Goal: Check status: Check status

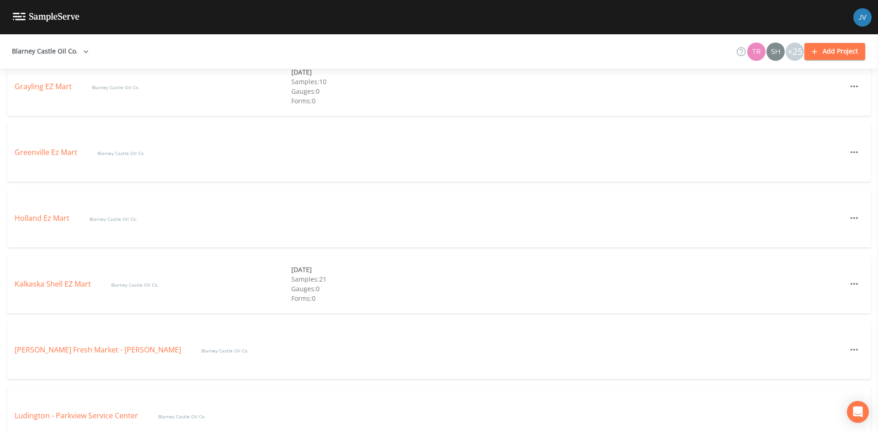
scroll to position [1007, 0]
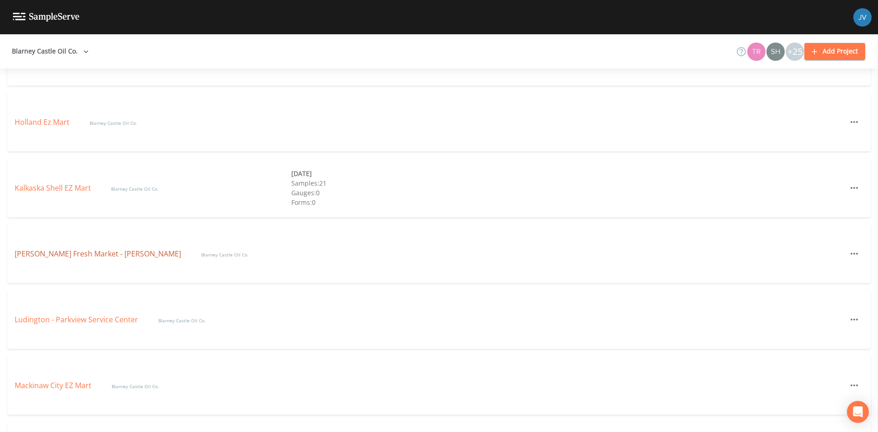
click at [75, 255] on link "[PERSON_NAME] Fresh Market - [PERSON_NAME]" at bounding box center [99, 254] width 168 height 10
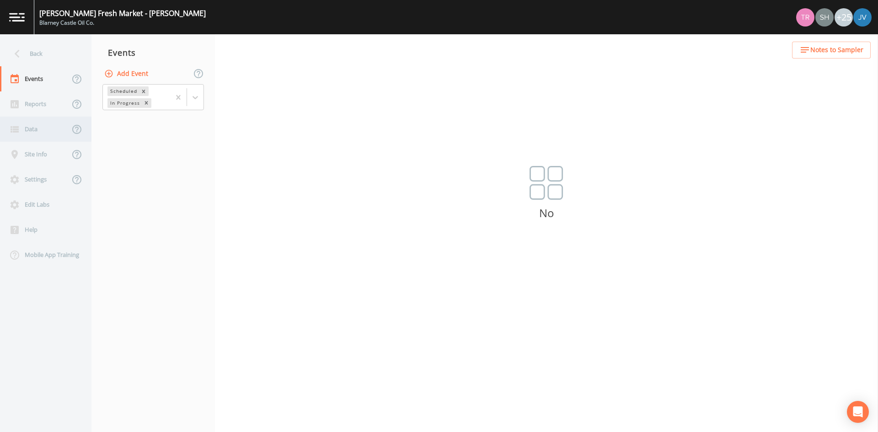
click at [41, 131] on div "Data" at bounding box center [35, 129] width 70 height 25
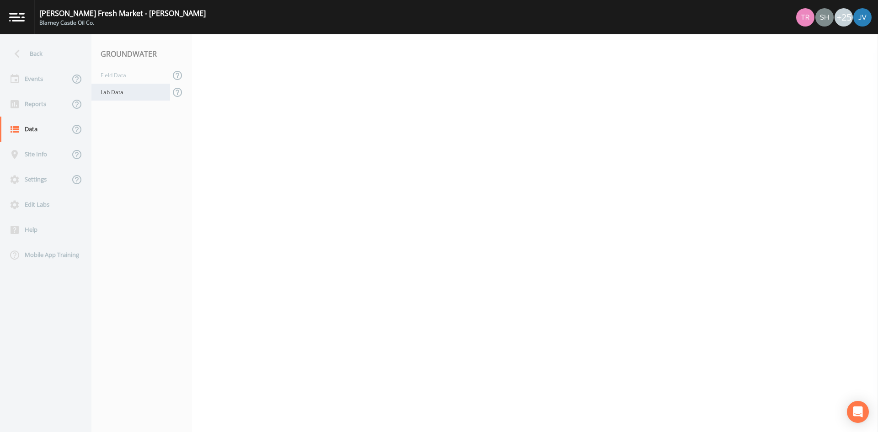
click at [122, 93] on div "Lab Data" at bounding box center [131, 92] width 79 height 17
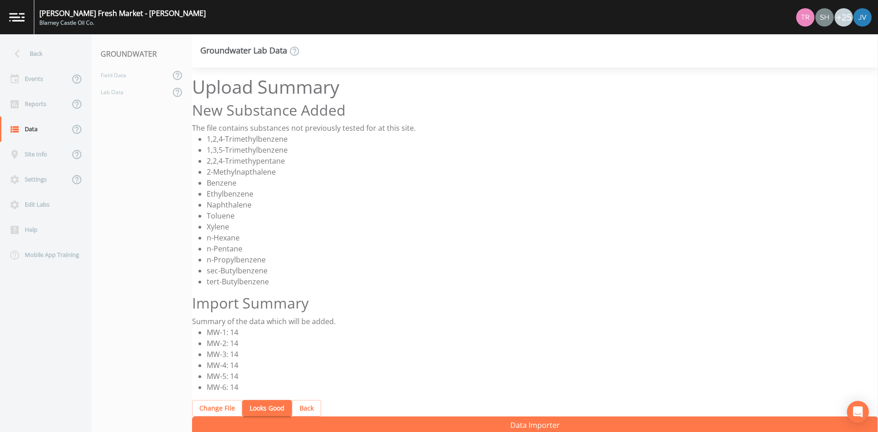
click at [274, 405] on button "Looks Good" at bounding box center [266, 408] width 49 height 17
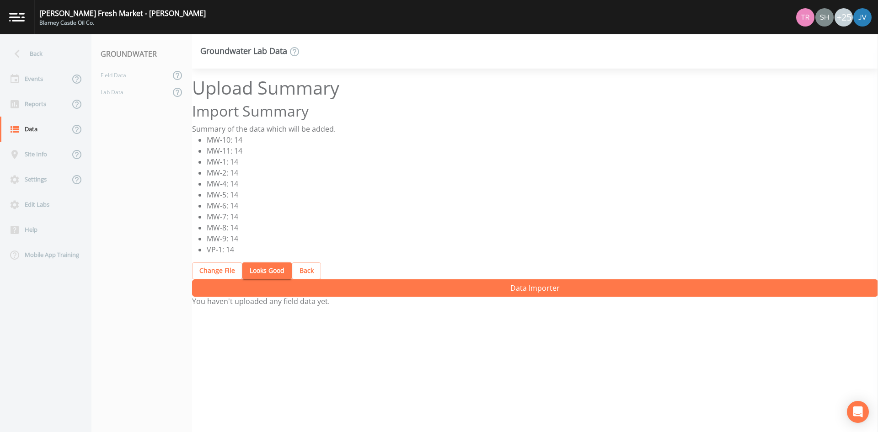
click at [311, 272] on button "Back" at bounding box center [306, 271] width 29 height 17
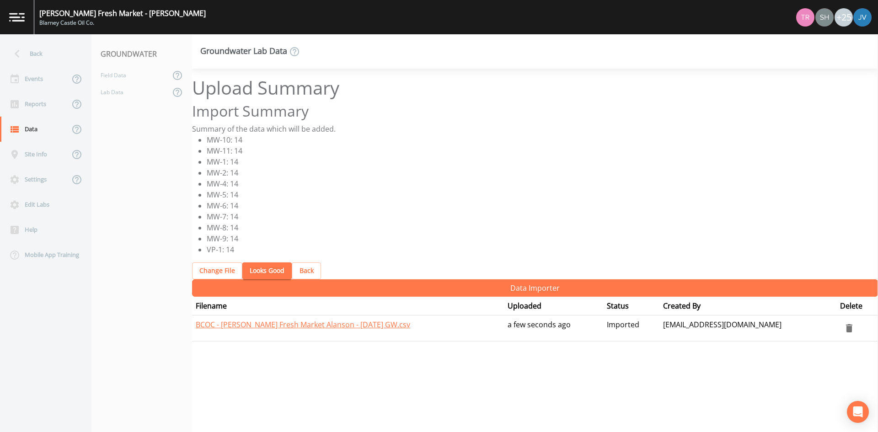
click at [268, 272] on button "Looks Good" at bounding box center [266, 271] width 49 height 17
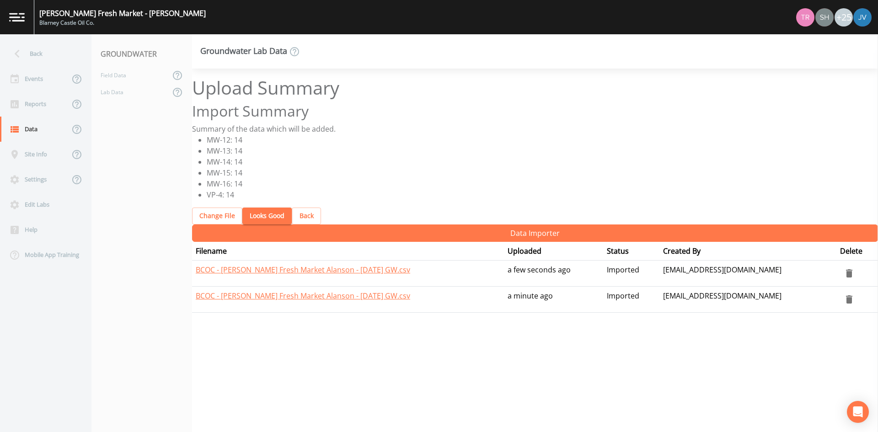
click at [264, 215] on button "Looks Good" at bounding box center [266, 216] width 49 height 17
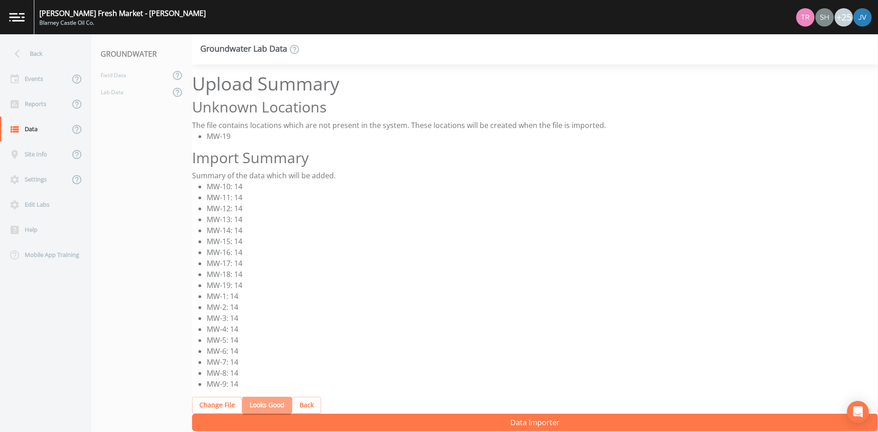
click at [270, 403] on button "Looks Good" at bounding box center [266, 405] width 49 height 17
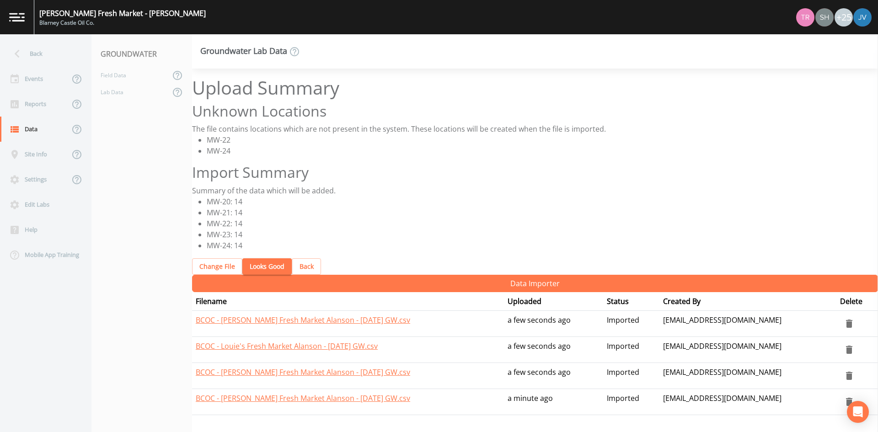
click at [257, 269] on button "Looks Good" at bounding box center [266, 267] width 49 height 17
